Goal: Transaction & Acquisition: Register for event/course

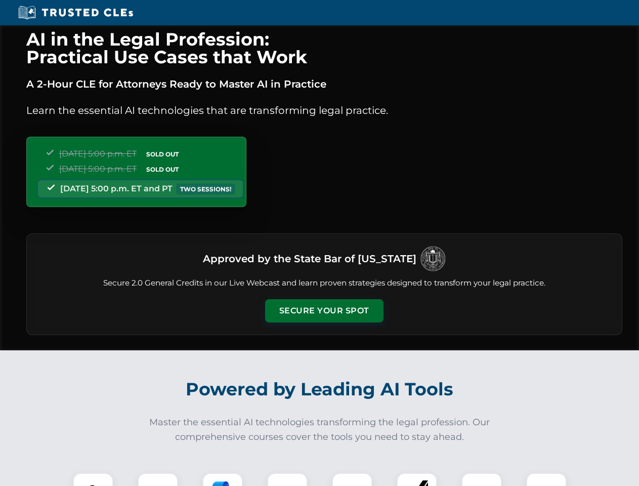
click at [324, 311] on button "Secure Your Spot" at bounding box center [324, 310] width 118 height 23
click at [93, 479] on img at bounding box center [92, 492] width 29 height 29
click at [158, 479] on div at bounding box center [158, 493] width 40 height 40
click at [223, 479] on div at bounding box center [222, 493] width 40 height 40
